Goal: Information Seeking & Learning: Learn about a topic

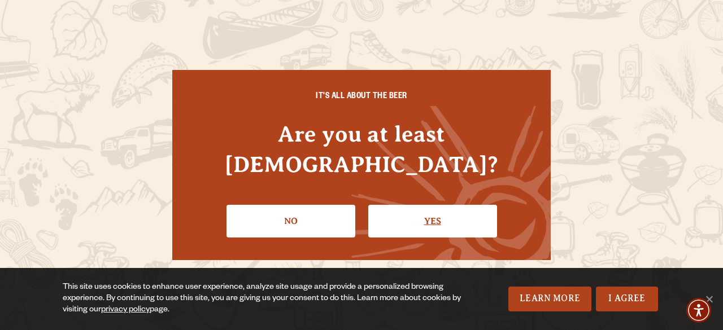
click at [436, 206] on link "Yes" at bounding box center [432, 221] width 129 height 33
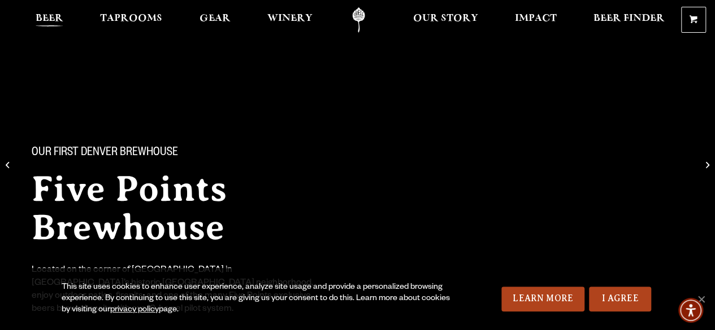
click at [55, 14] on span "Beer" at bounding box center [50, 18] width 28 height 9
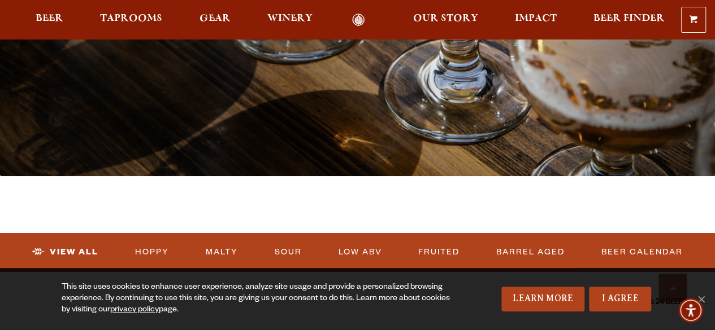
scroll to position [452, 0]
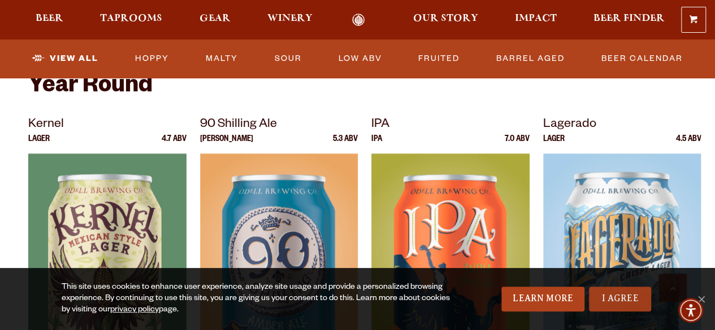
click at [621, 301] on link "I Agree" at bounding box center [620, 299] width 62 height 25
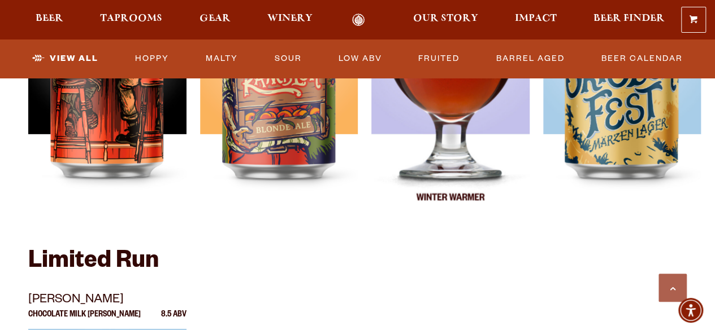
scroll to position [1638, 0]
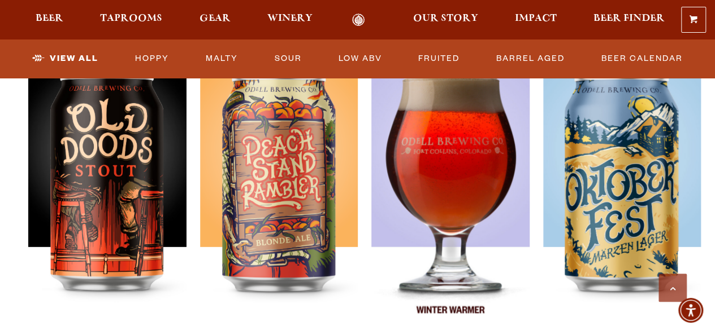
click at [450, 255] on img at bounding box center [450, 194] width 158 height 282
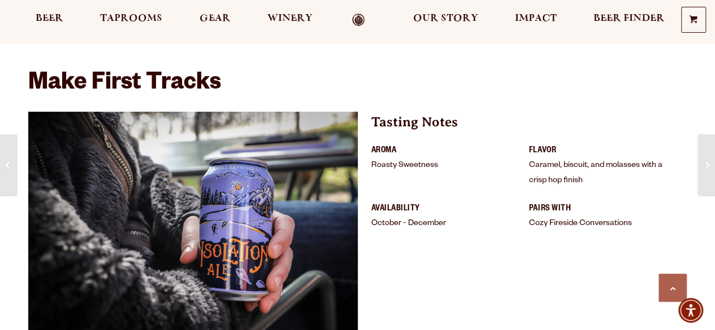
scroll to position [734, 0]
